Goal: Navigation & Orientation: Find specific page/section

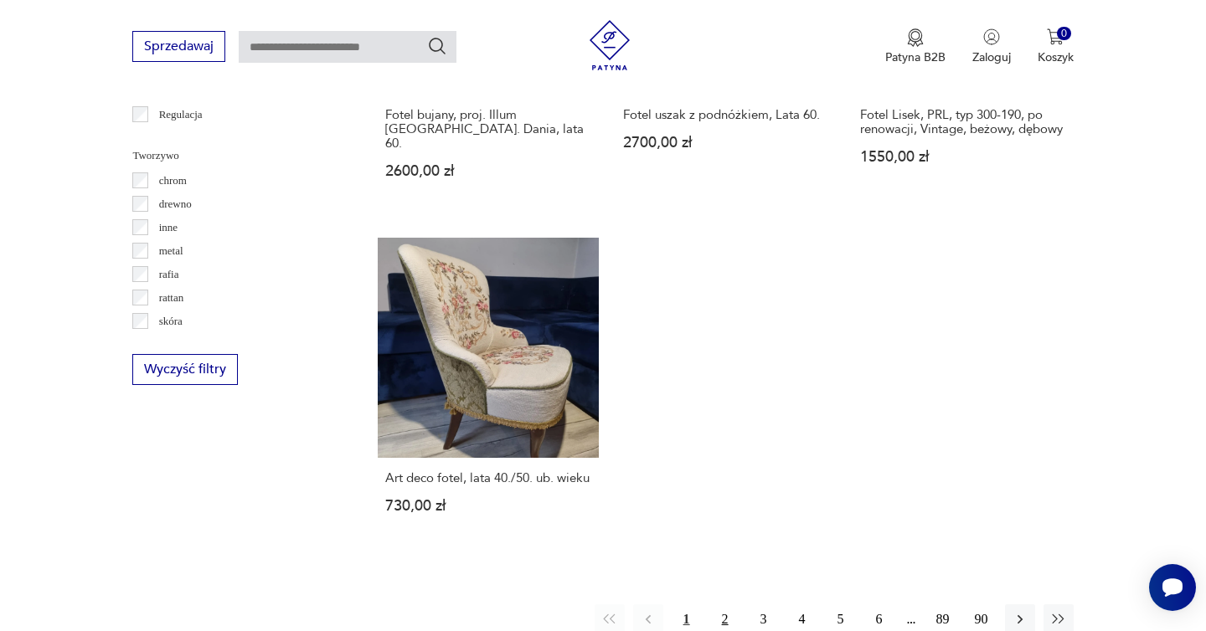
scroll to position [2105, 0]
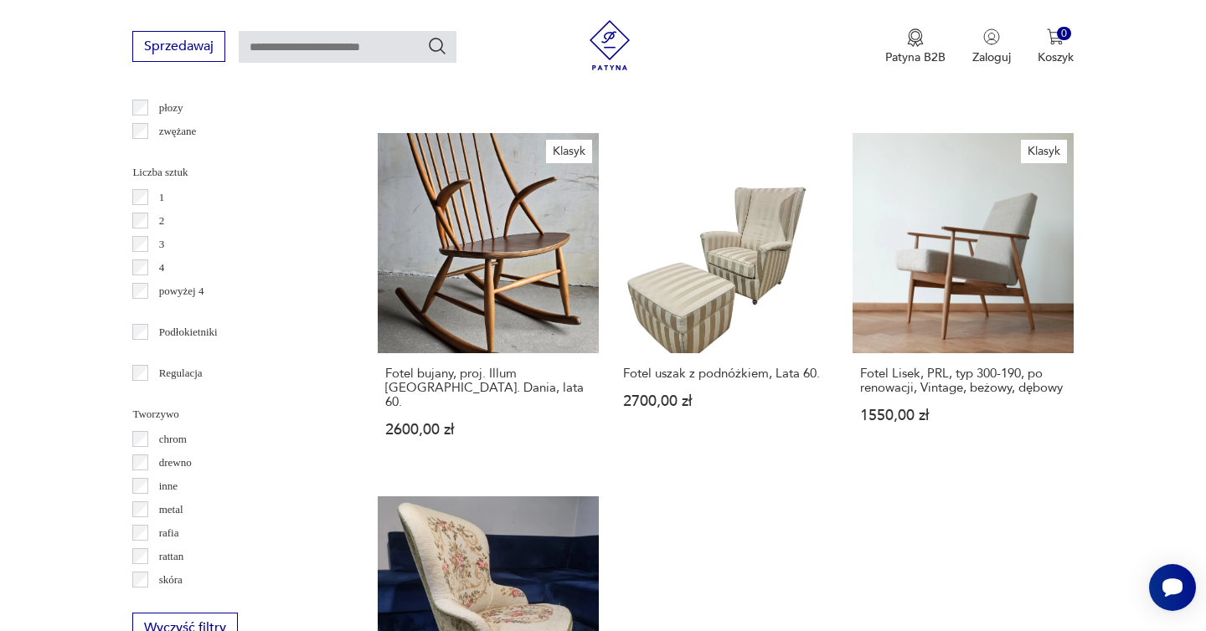
click at [160, 557] on p "rattan" at bounding box center [171, 557] width 25 height 18
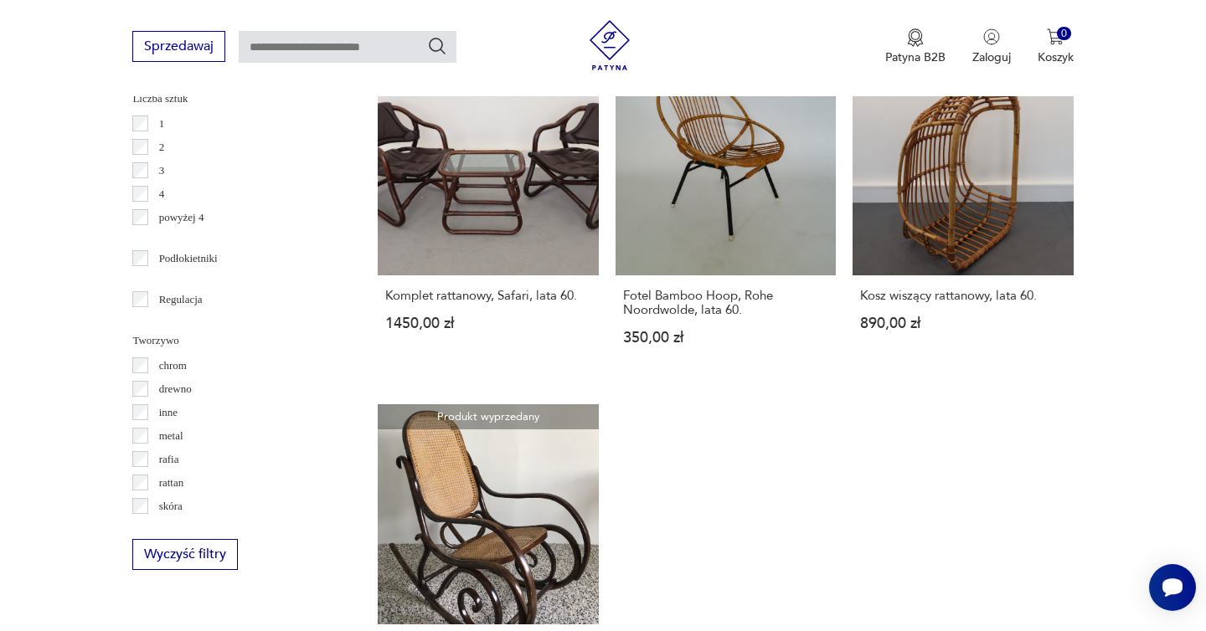
scroll to position [2184, 0]
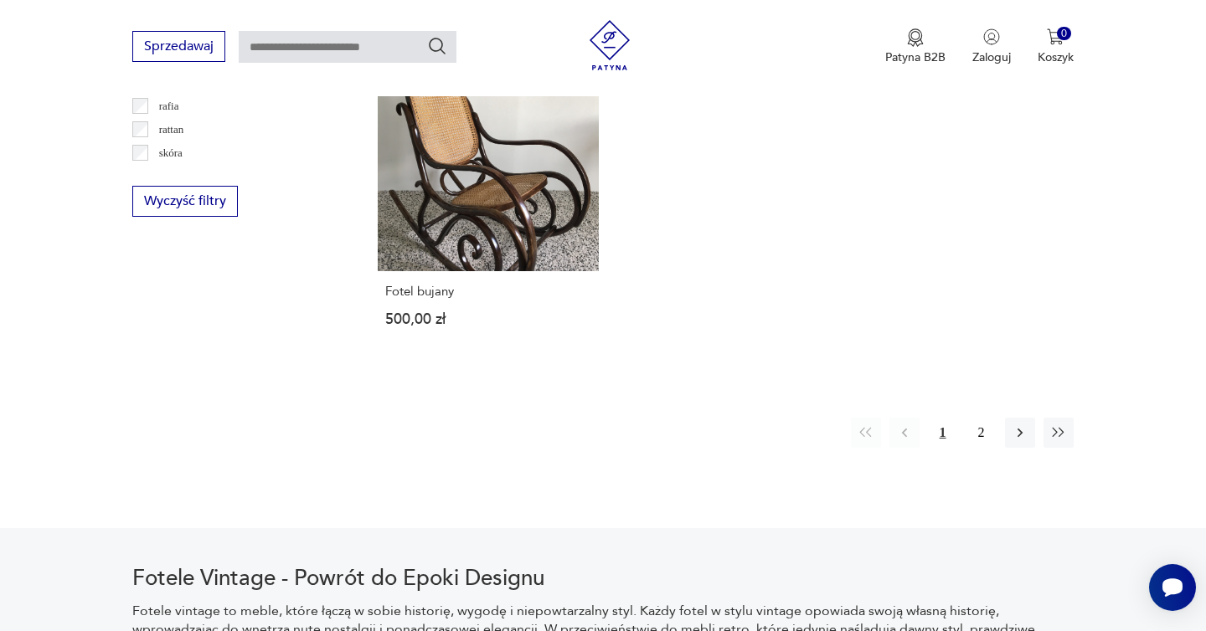
scroll to position [2531, 0]
click at [978, 419] on button "2" at bounding box center [981, 434] width 30 height 30
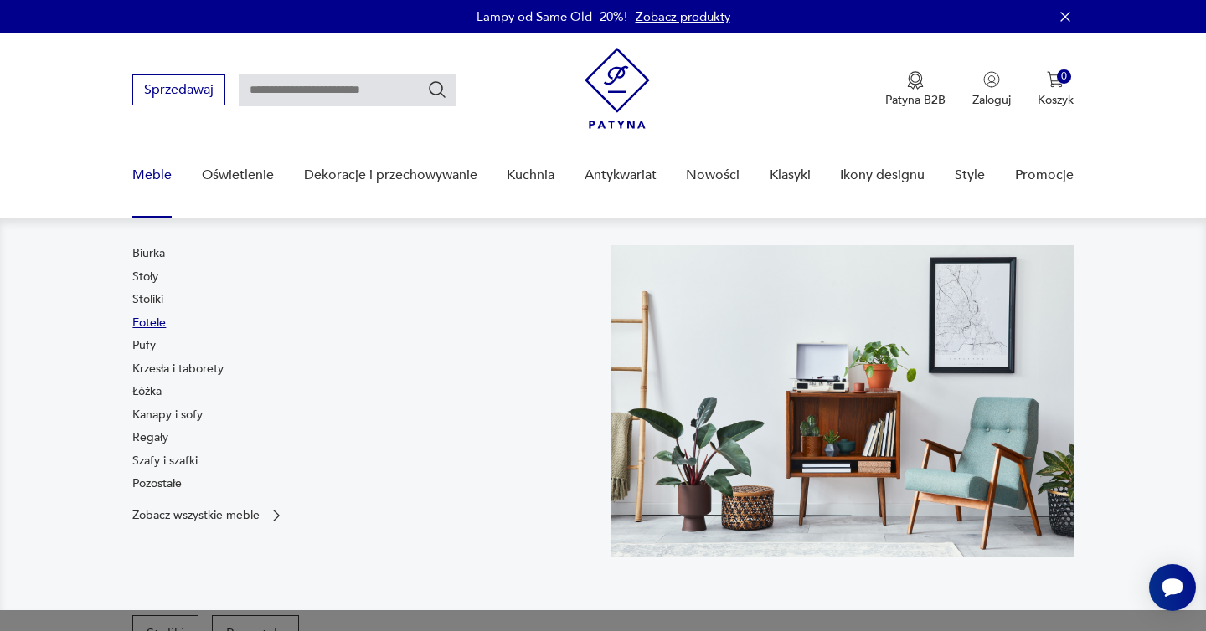
click at [153, 325] on link "Fotele" at bounding box center [149, 323] width 34 height 17
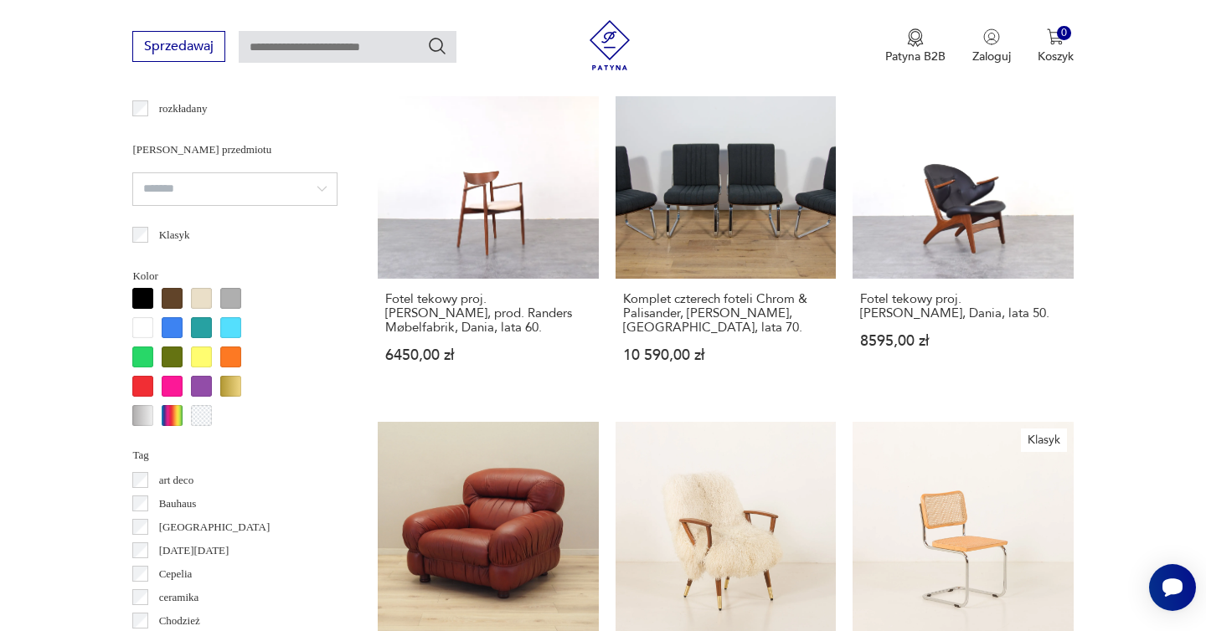
scroll to position [1460, 0]
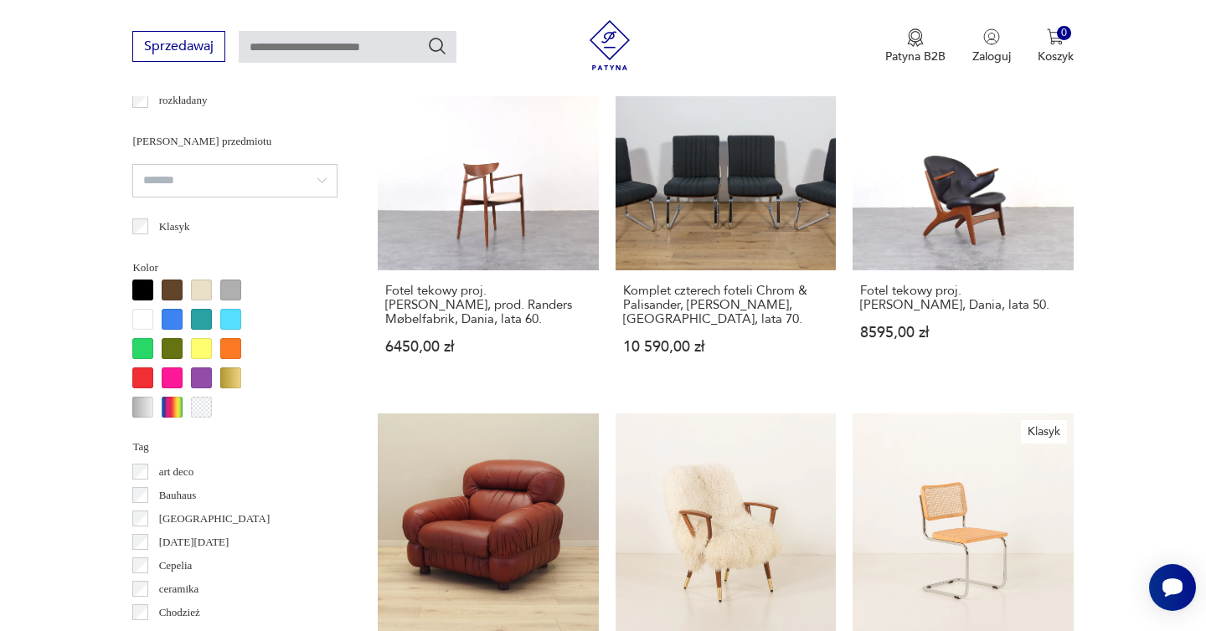
click at [198, 169] on input "search" at bounding box center [234, 181] width 205 height 34
click at [73, 243] on section "Filtruj produkty Cena MIN MAX OK Promocja Datowanie OK Kraj pochodzenia Dania (…" at bounding box center [603, 428] width 1206 height 2382
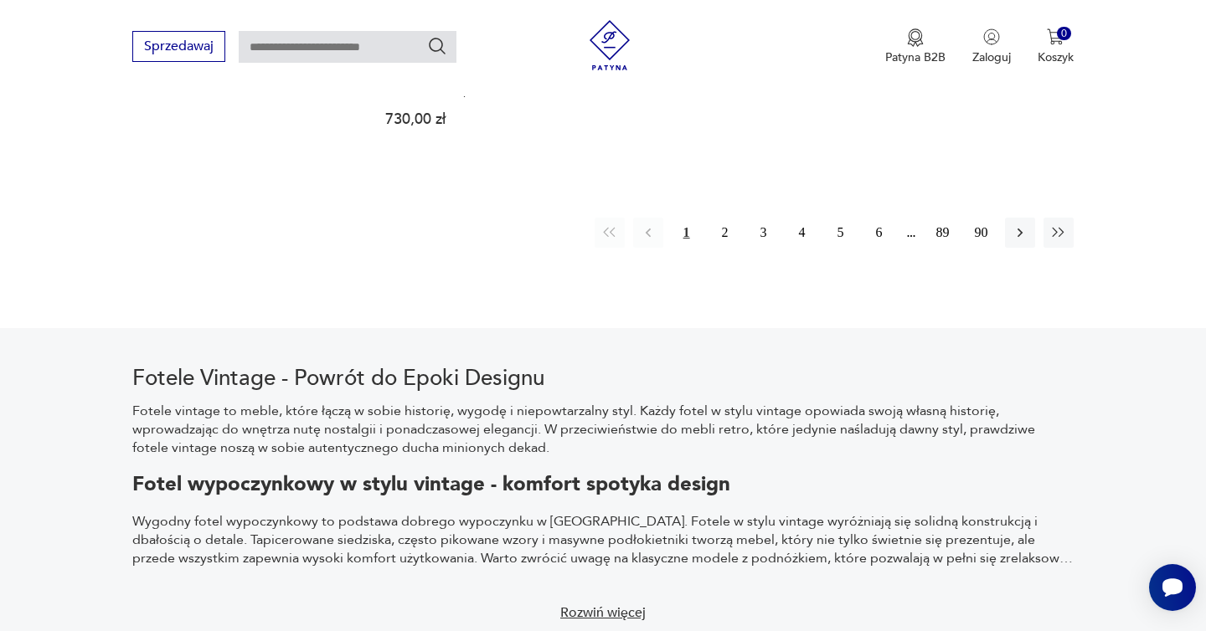
scroll to position [2622, 0]
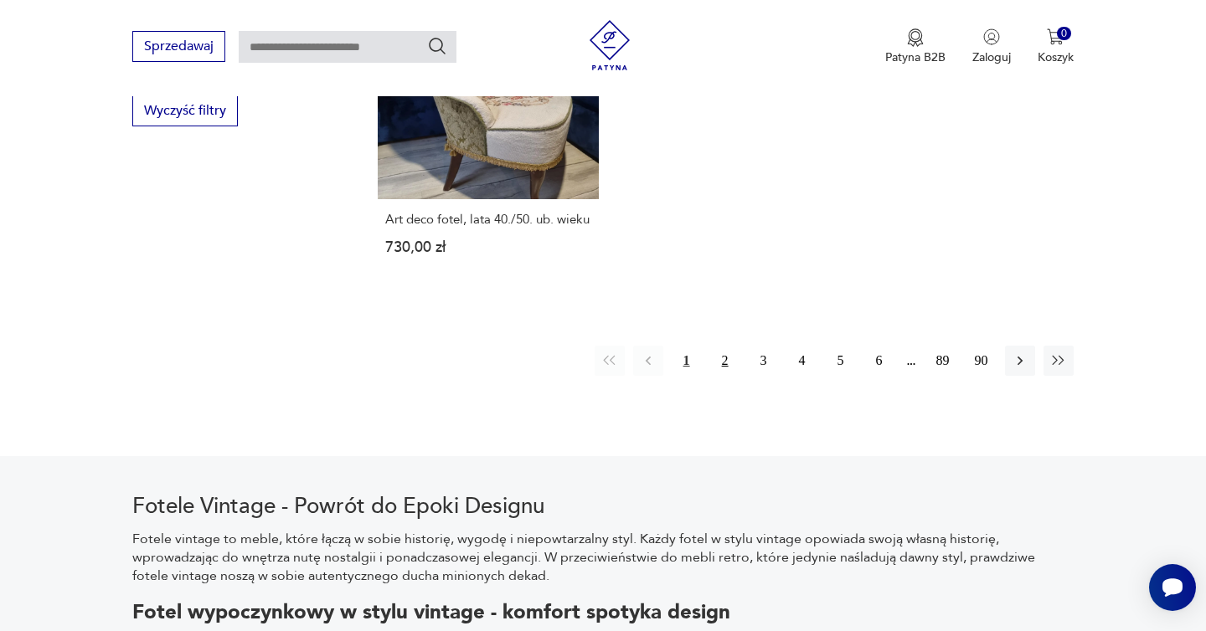
click at [724, 352] on button "2" at bounding box center [725, 361] width 30 height 30
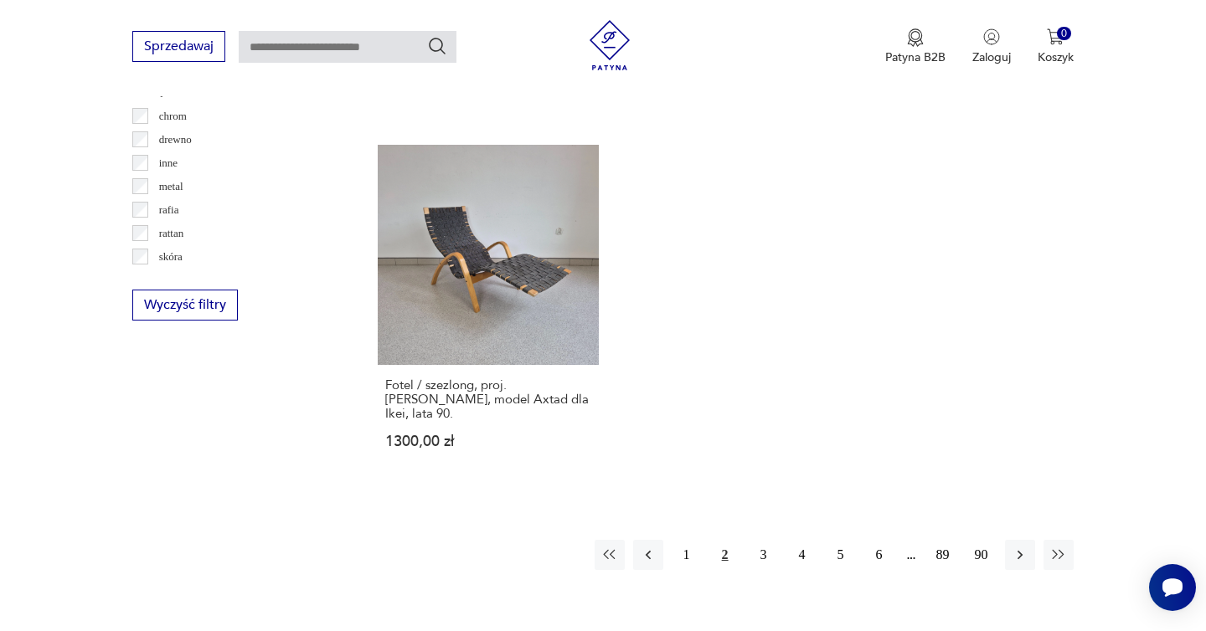
scroll to position [2457, 0]
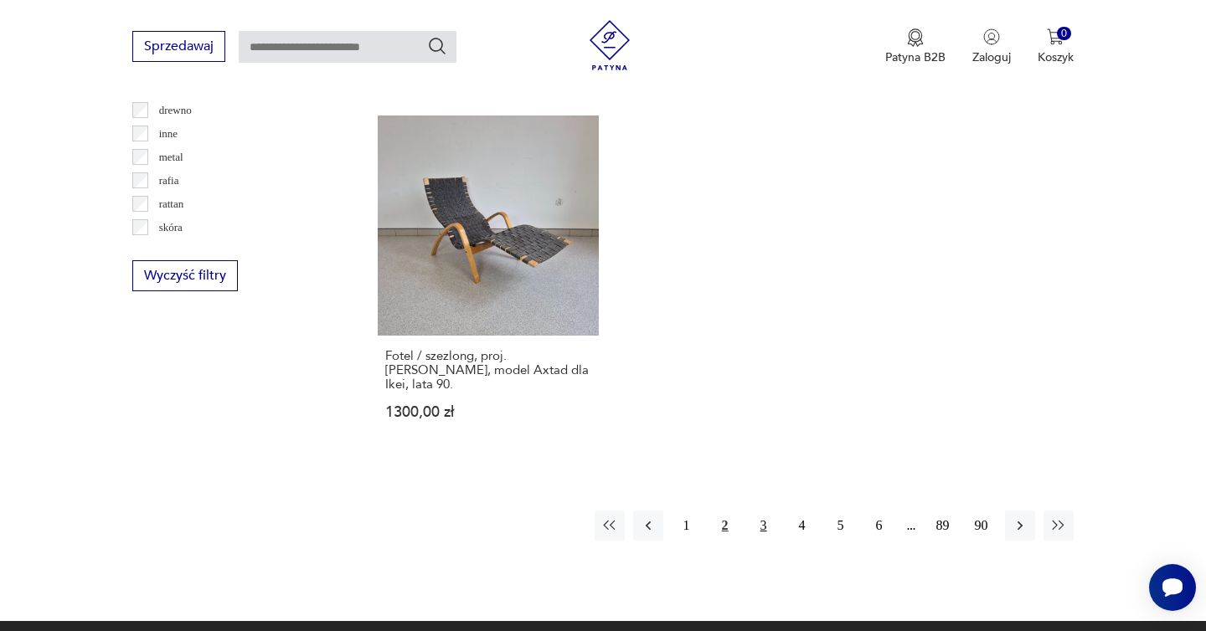
click at [755, 511] on button "3" at bounding box center [764, 526] width 30 height 30
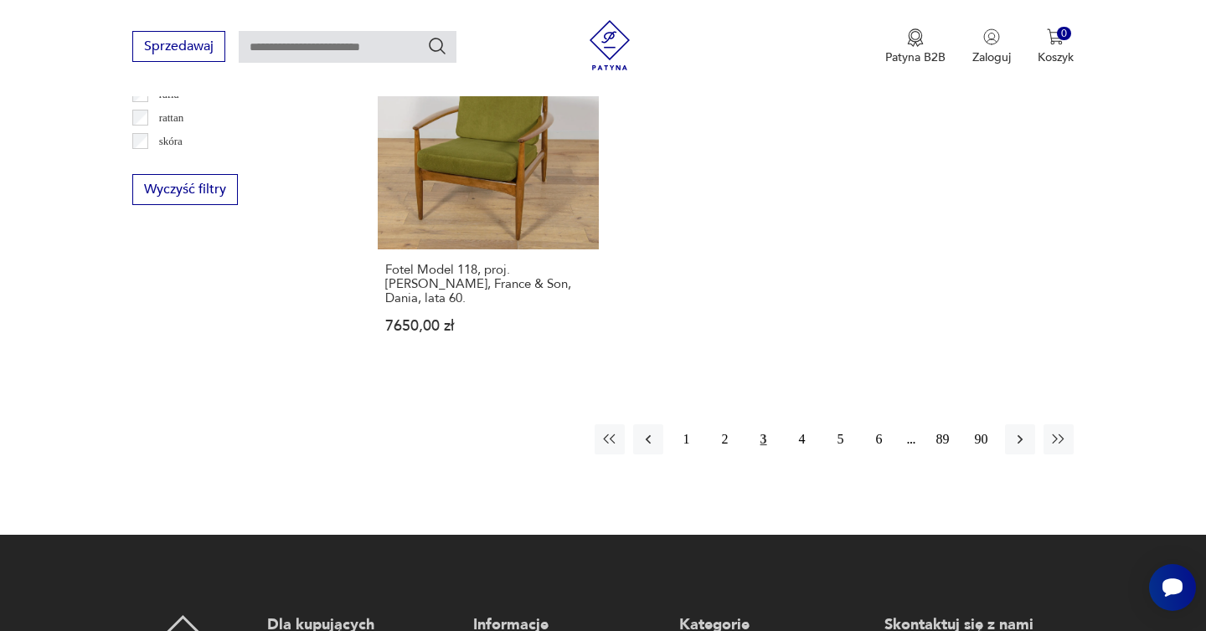
scroll to position [2550, 0]
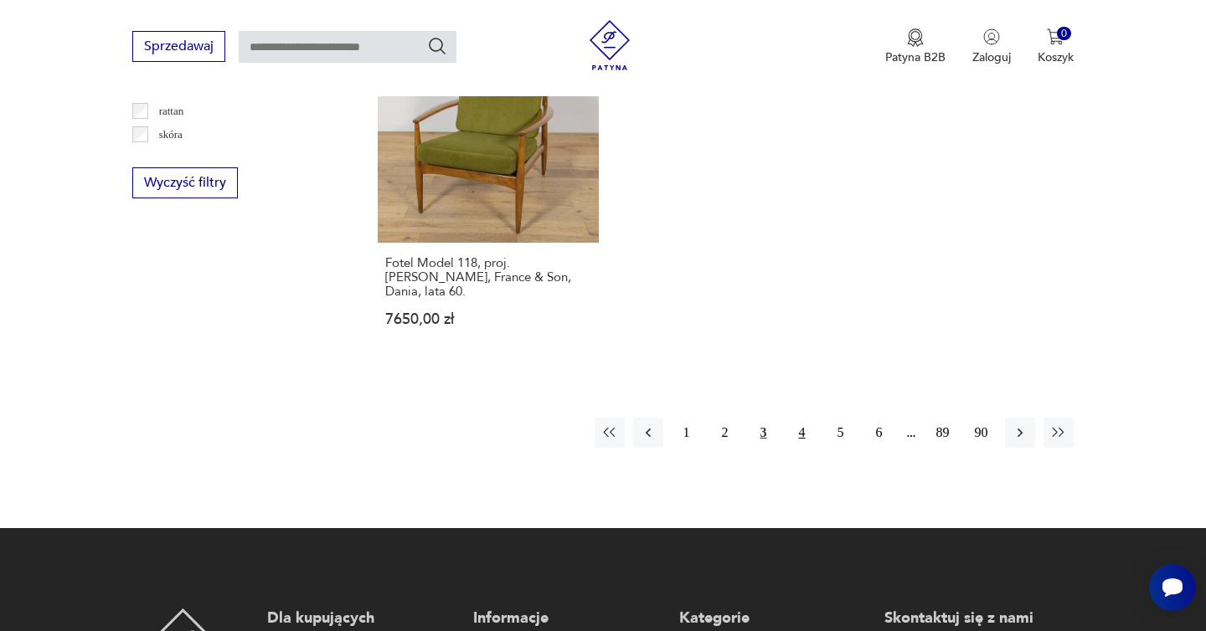
click at [793, 418] on button "4" at bounding box center [802, 433] width 30 height 30
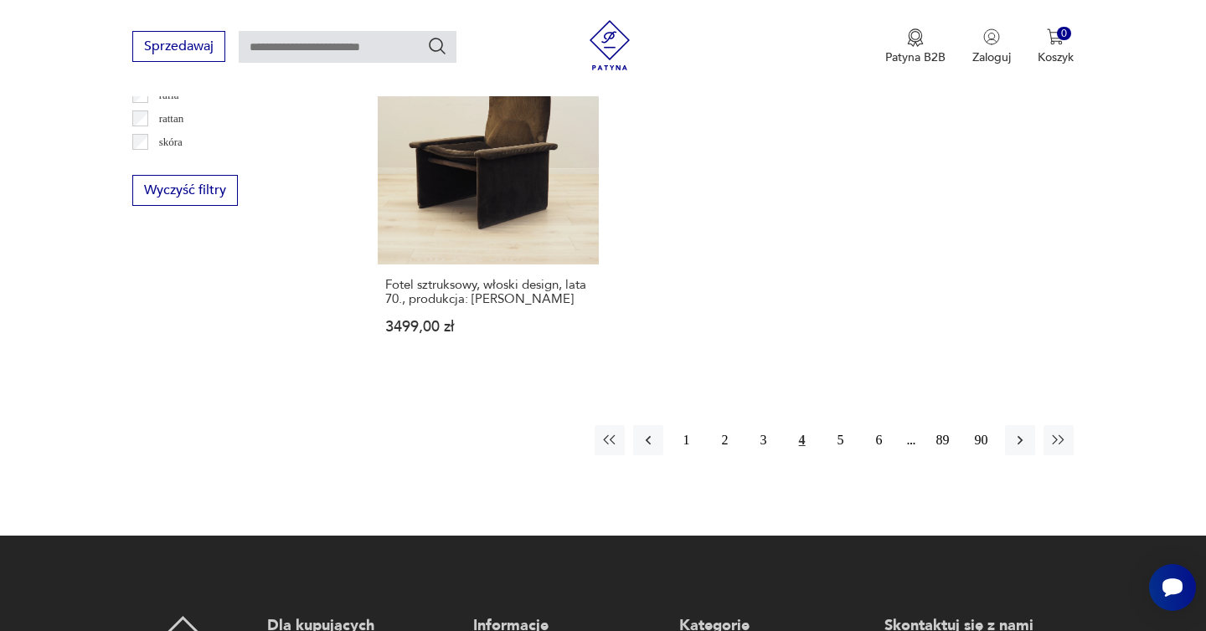
scroll to position [2596, 0]
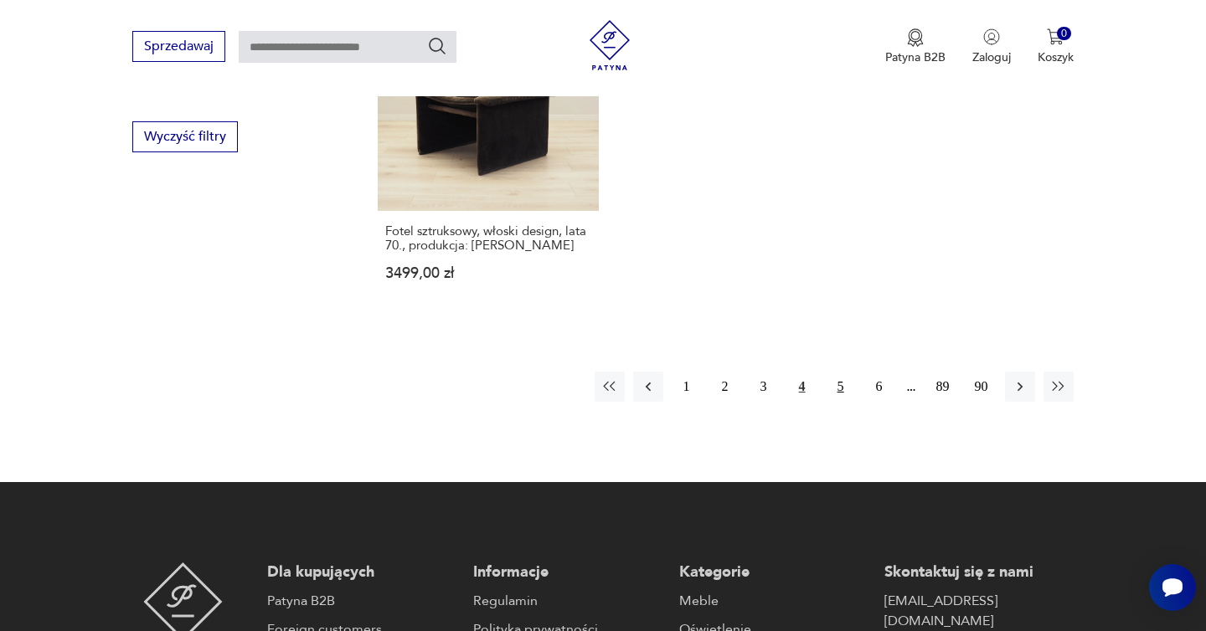
click at [833, 372] on button "5" at bounding box center [841, 387] width 30 height 30
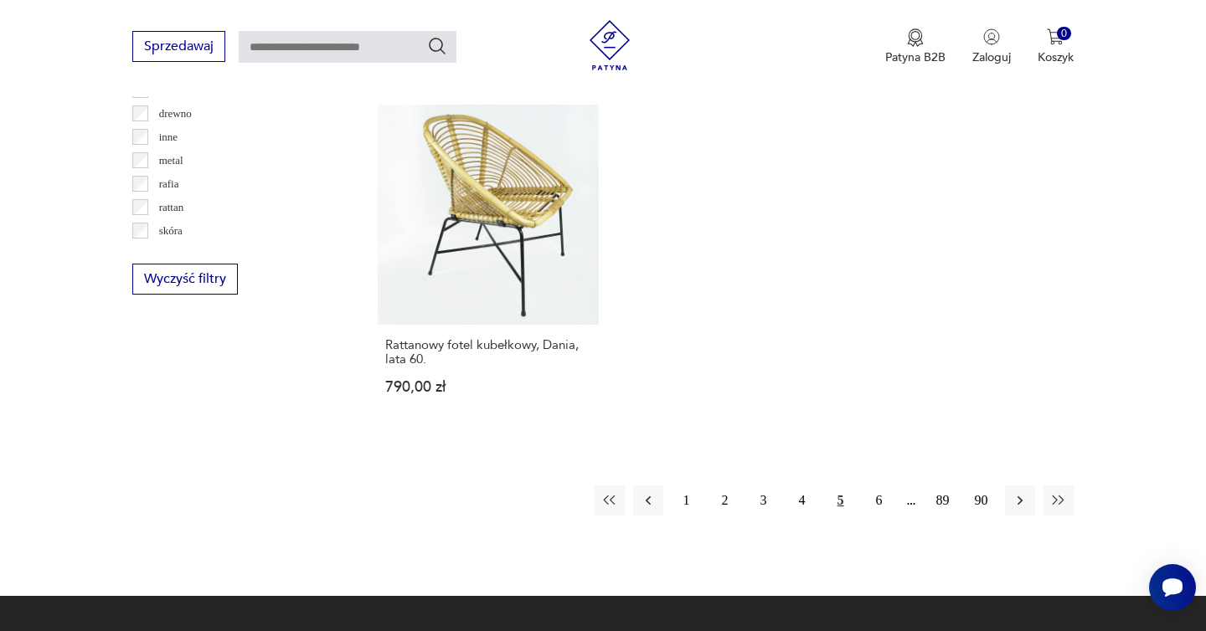
scroll to position [2489, 0]
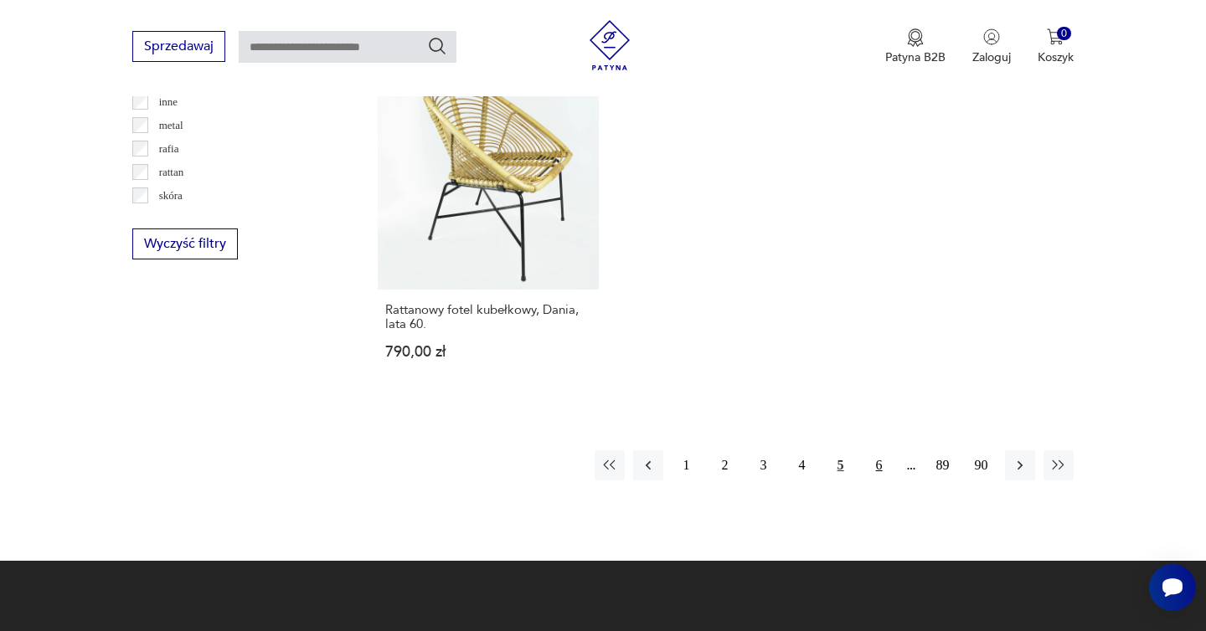
click at [875, 451] on button "6" at bounding box center [879, 466] width 30 height 30
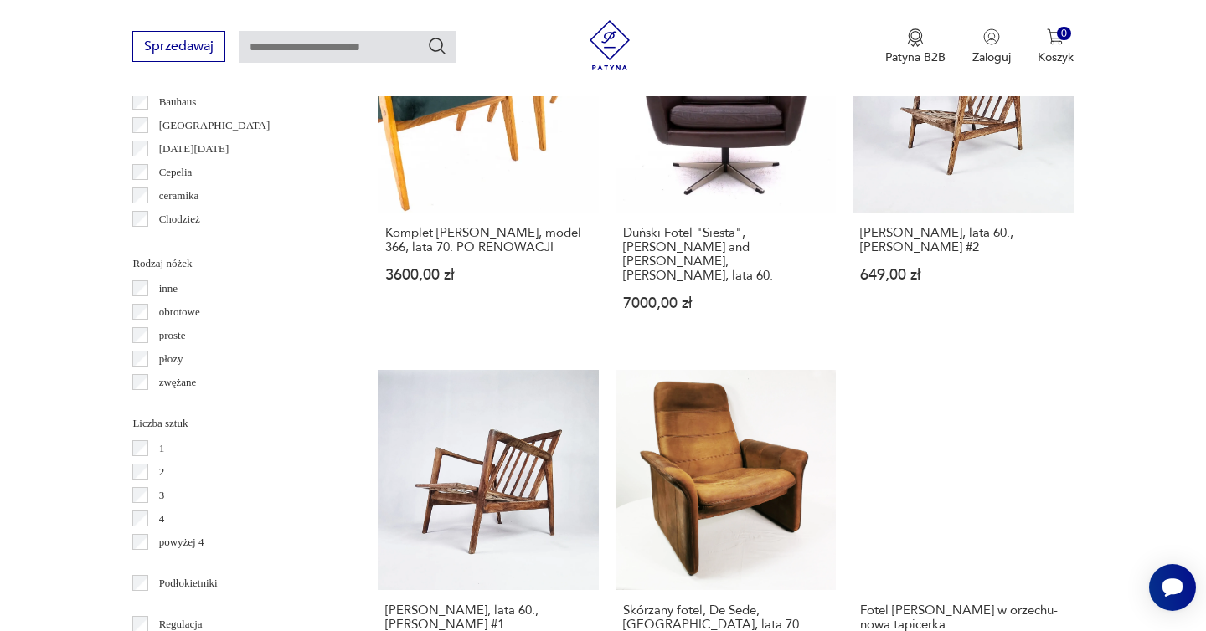
scroll to position [1952, 0]
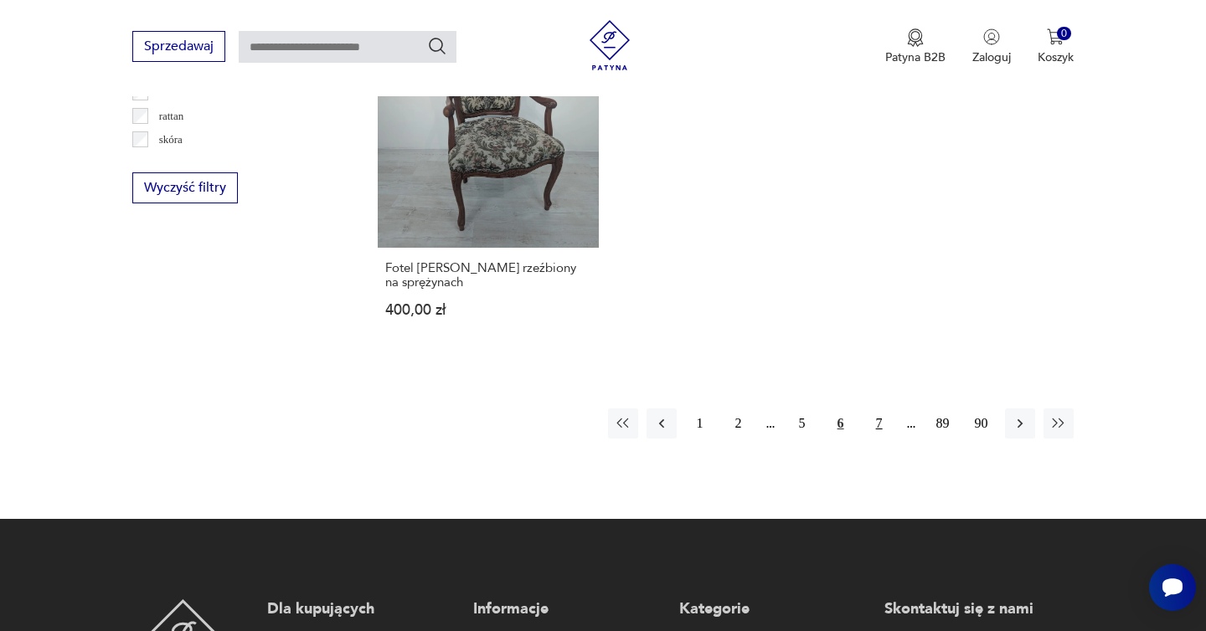
click at [869, 415] on button "7" at bounding box center [879, 424] width 30 height 30
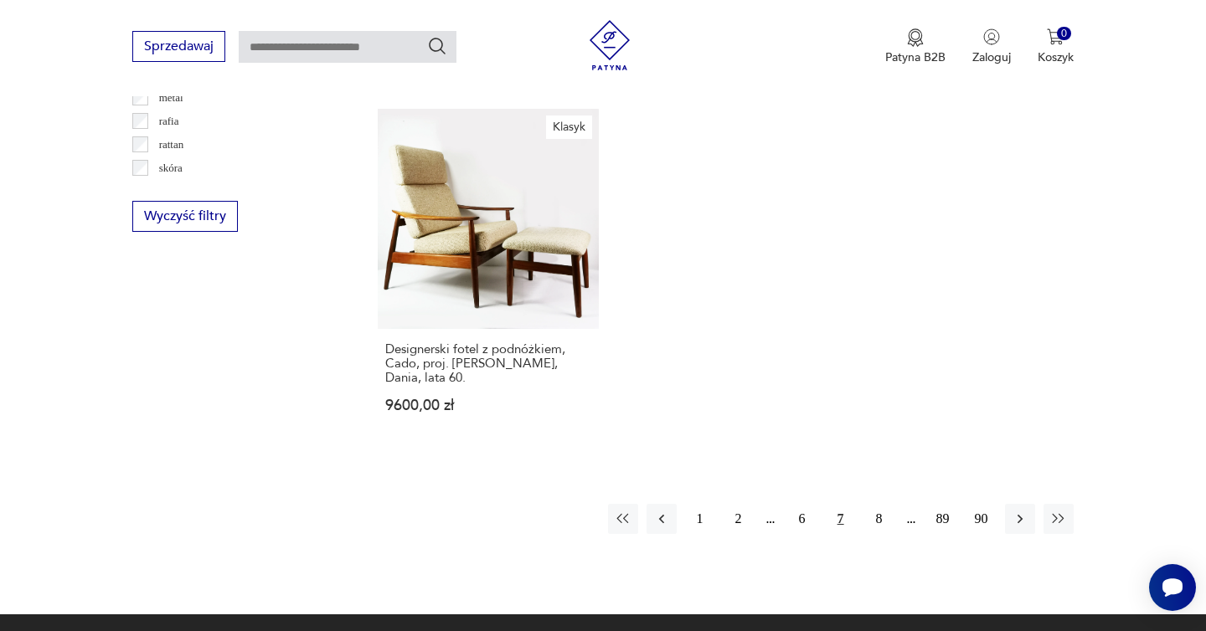
scroll to position [2531, 0]
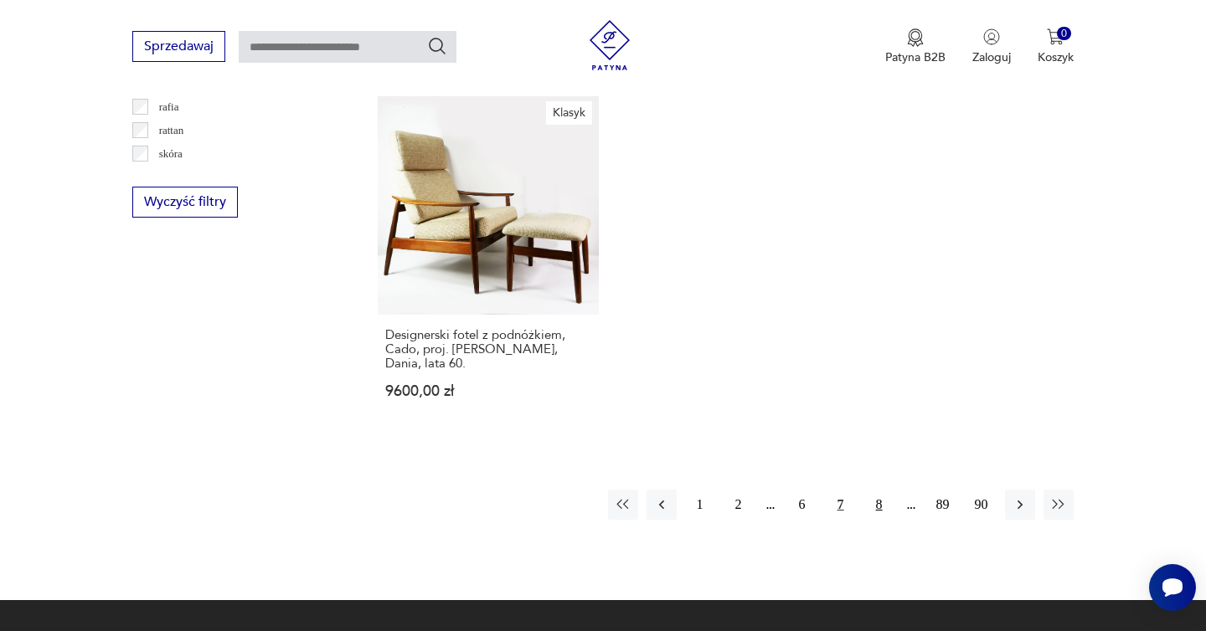
click at [872, 507] on button "8" at bounding box center [879, 505] width 30 height 30
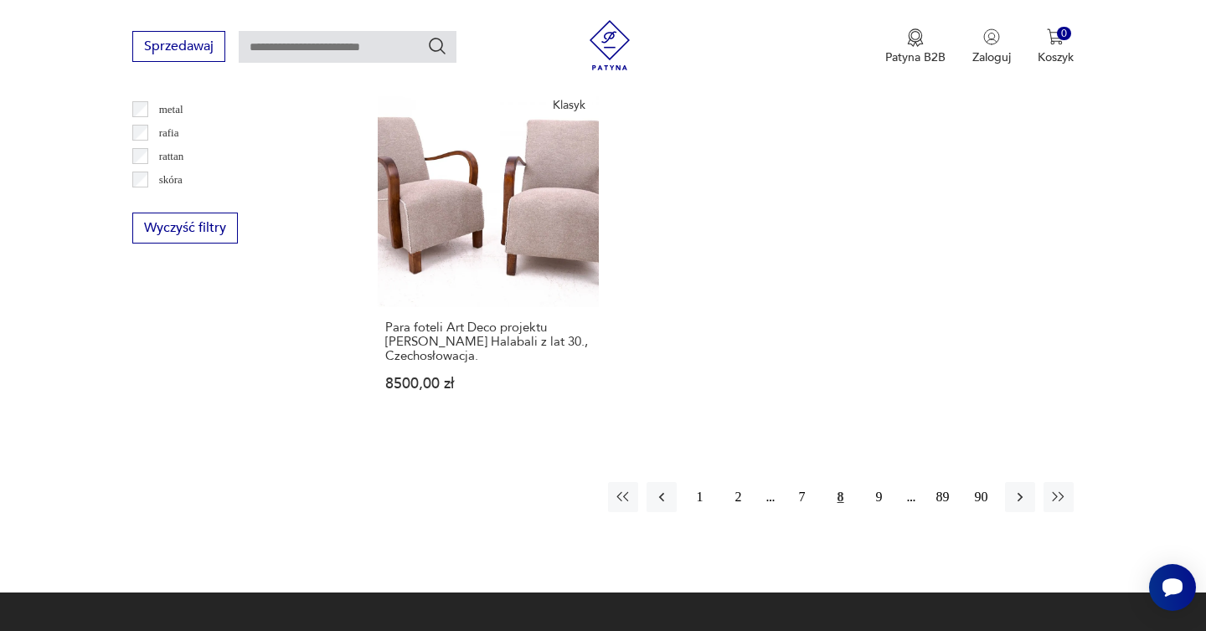
scroll to position [2899, 0]
